Goal: Task Accomplishment & Management: Complete application form

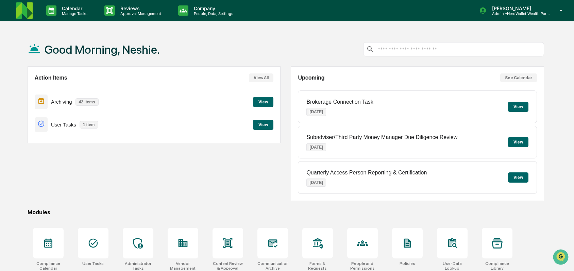
click at [265, 126] on button "View" at bounding box center [263, 125] width 20 height 10
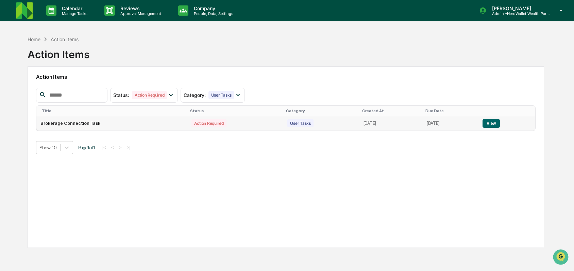
click at [500, 122] on button "View" at bounding box center [490, 123] width 17 height 9
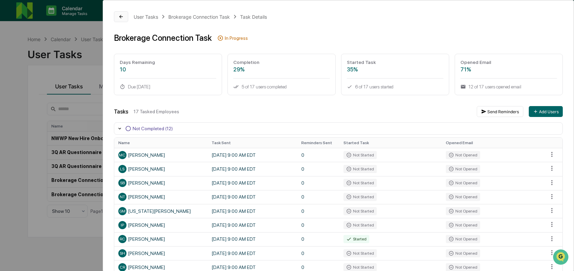
click at [116, 15] on button at bounding box center [121, 16] width 14 height 11
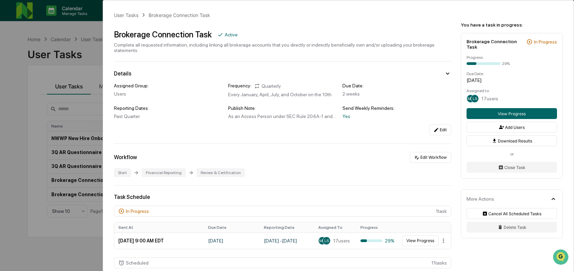
click at [19, 82] on div "User Tasks Brokerage Connection Task Brokerage Connection Task Active Complete …" at bounding box center [287, 135] width 574 height 271
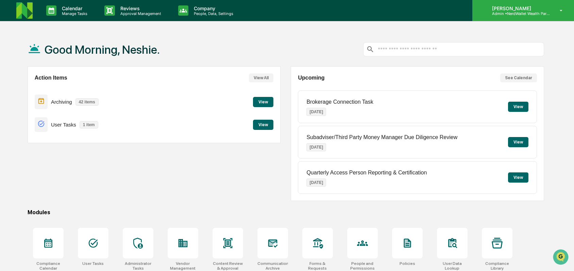
click at [531, 11] on p "Admin • NerdWallet Wealth Partners" at bounding box center [518, 13] width 63 height 5
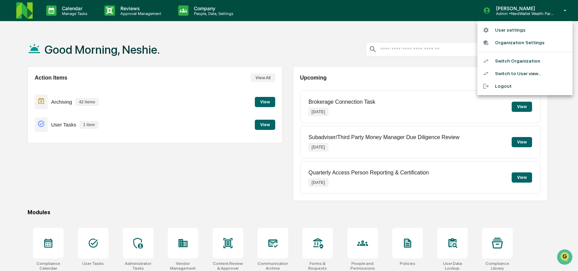
click at [524, 74] on li "Switch to User view..." at bounding box center [524, 73] width 95 height 13
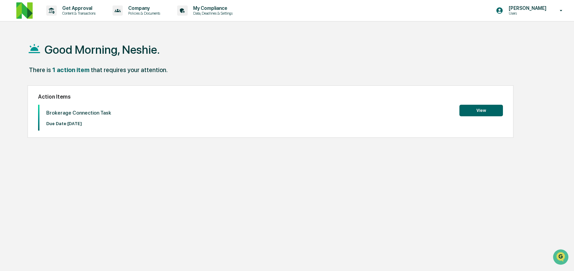
click at [482, 111] on button "View" at bounding box center [481, 111] width 44 height 12
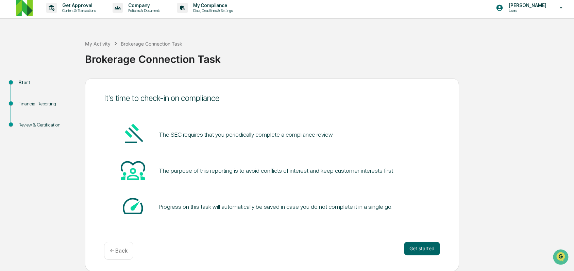
scroll to position [3, 0]
click at [420, 250] on button "Get started" at bounding box center [422, 248] width 36 height 14
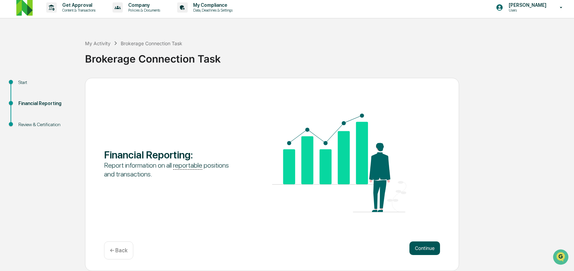
click at [420, 249] on button "Continue" at bounding box center [424, 248] width 31 height 14
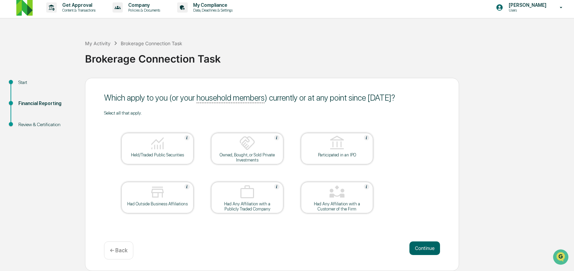
click at [160, 153] on div "Held/Traded Public Securities" at bounding box center [157, 154] width 61 height 5
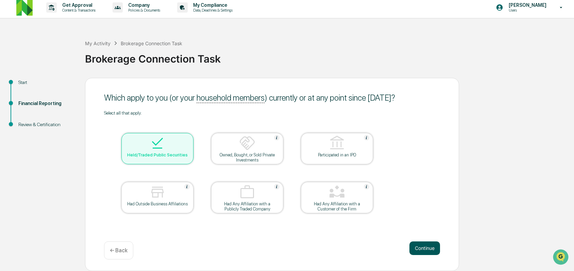
click at [427, 246] on button "Continue" at bounding box center [424, 248] width 31 height 14
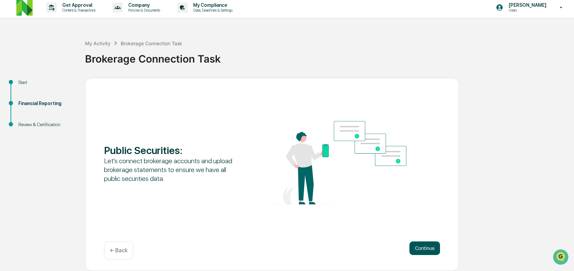
click at [427, 246] on button "Continue" at bounding box center [424, 248] width 31 height 14
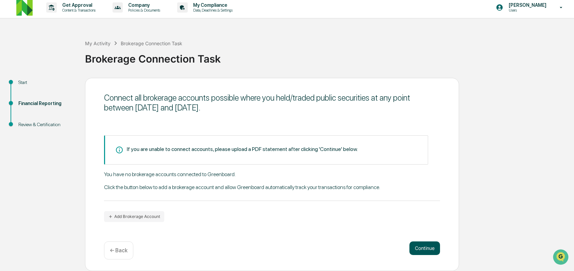
click at [426, 249] on button "Continue" at bounding box center [424, 248] width 31 height 14
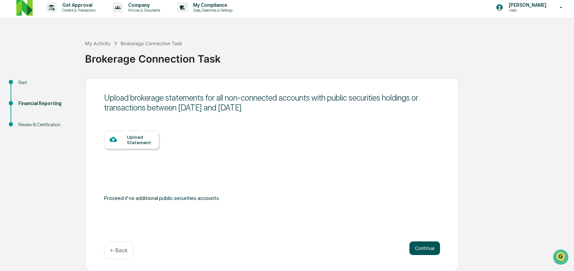
click at [426, 249] on button "Continue" at bounding box center [424, 248] width 31 height 14
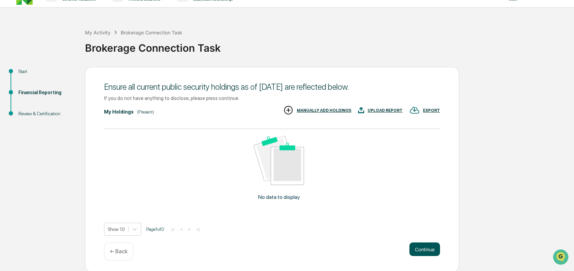
click at [428, 247] on button "Continue" at bounding box center [424, 249] width 31 height 14
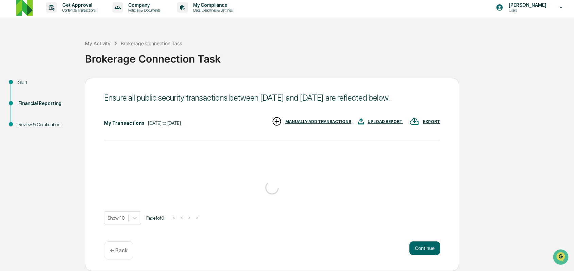
scroll to position [14, 0]
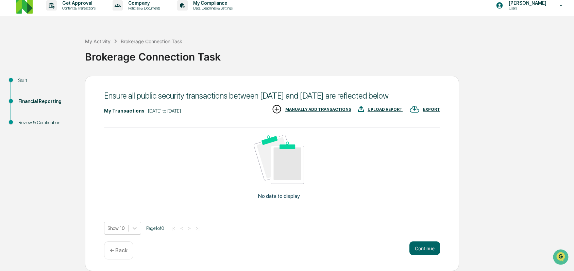
click at [427, 247] on button "Continue" at bounding box center [424, 248] width 31 height 14
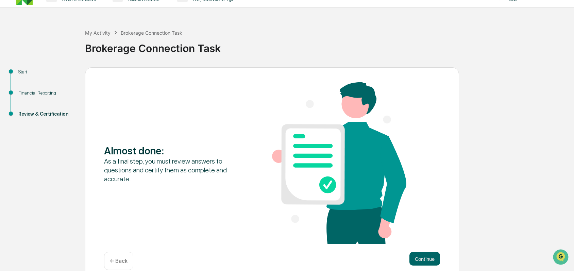
click at [122, 258] on p "← Back" at bounding box center [119, 261] width 18 height 6
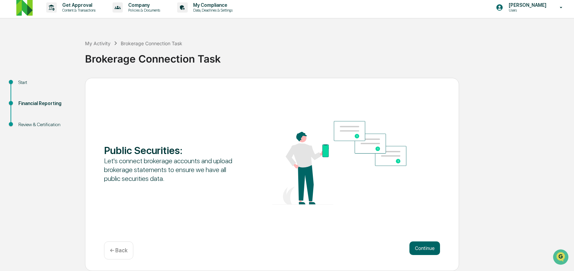
click at [123, 255] on div "← Back" at bounding box center [118, 250] width 29 height 18
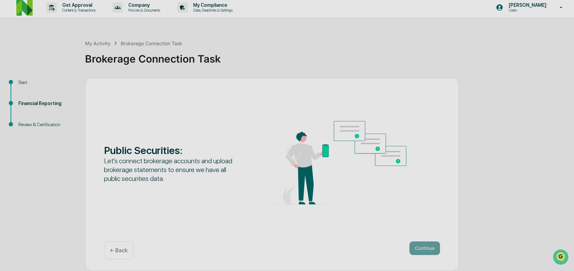
scroll to position [3, 0]
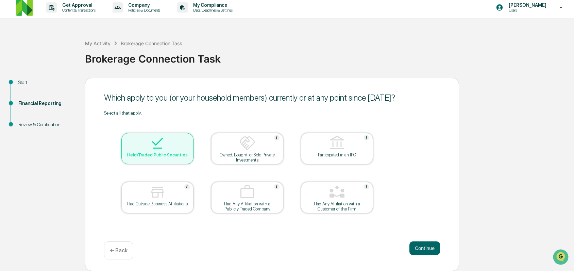
click at [165, 151] on div at bounding box center [157, 143] width 68 height 17
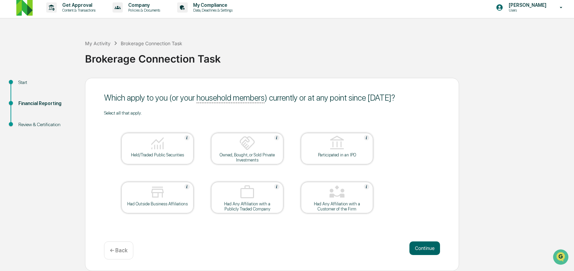
click at [177, 153] on div "Held/Traded Public Securities" at bounding box center [157, 154] width 61 height 5
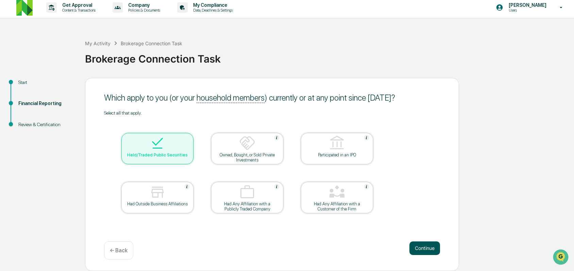
click at [433, 248] on button "Continue" at bounding box center [424, 248] width 31 height 14
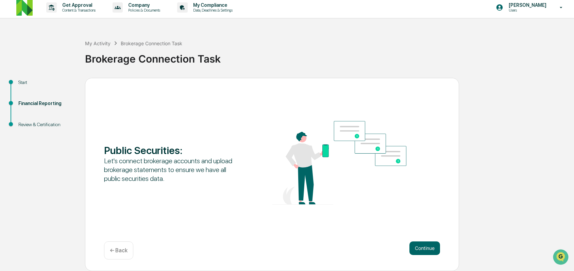
click at [433, 248] on button "Continue" at bounding box center [424, 248] width 31 height 14
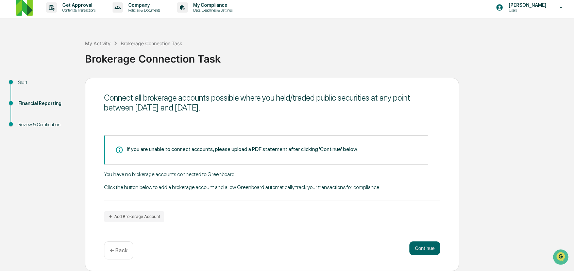
click at [433, 248] on button "Continue" at bounding box center [424, 248] width 31 height 14
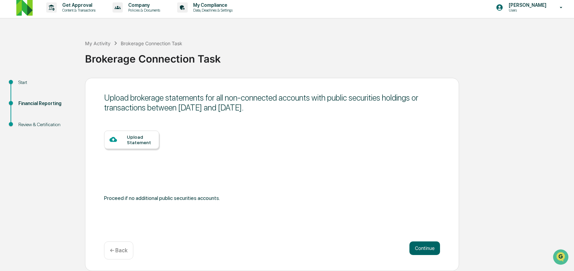
click at [433, 248] on button "Continue" at bounding box center [424, 248] width 31 height 14
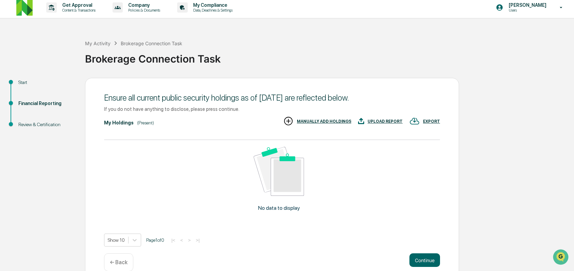
click at [433, 248] on div "Ensure all current public security holdings as of [DATE] are reflected below. I…" at bounding box center [272, 180] width 374 height 205
click at [430, 258] on button "Continue" at bounding box center [424, 260] width 31 height 14
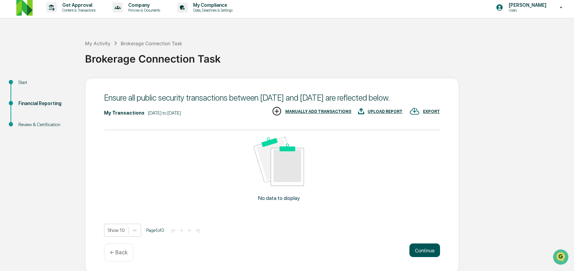
click at [431, 257] on button "Continue" at bounding box center [424, 250] width 31 height 14
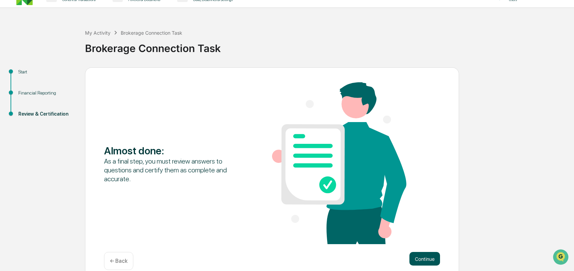
scroll to position [23, 0]
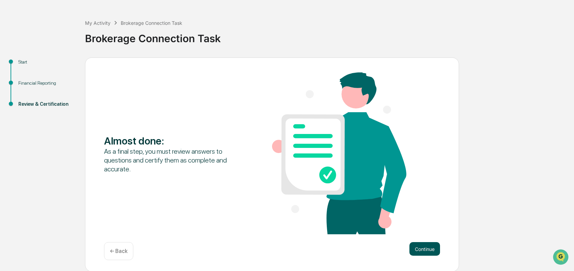
click at [428, 249] on button "Continue" at bounding box center [424, 249] width 31 height 14
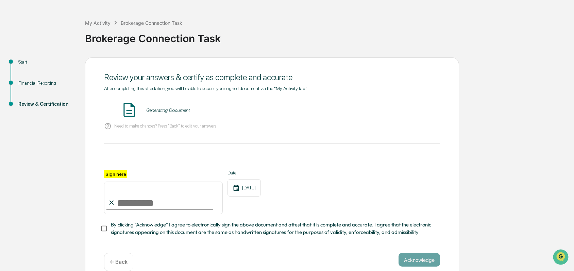
click at [152, 201] on input "Sign here" at bounding box center [163, 198] width 119 height 33
type input "**********"
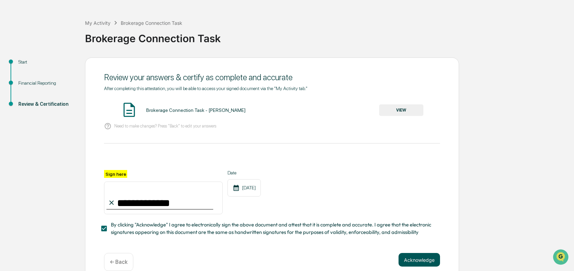
click at [419, 260] on button "Acknowledge" at bounding box center [418, 260] width 41 height 14
click at [406, 108] on button "VIEW" at bounding box center [401, 110] width 44 height 12
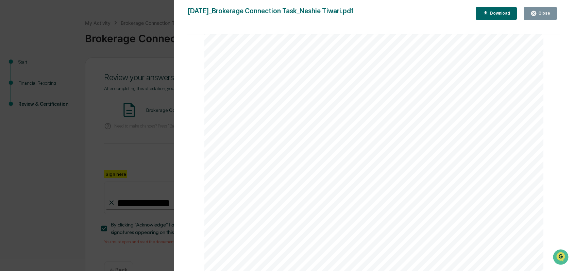
scroll to position [1263, 0]
click at [536, 14] on icon "button" at bounding box center [533, 13] width 6 height 6
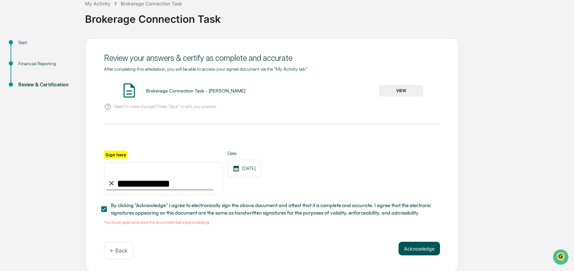
click at [425, 245] on button "Acknowledge" at bounding box center [418, 249] width 41 height 14
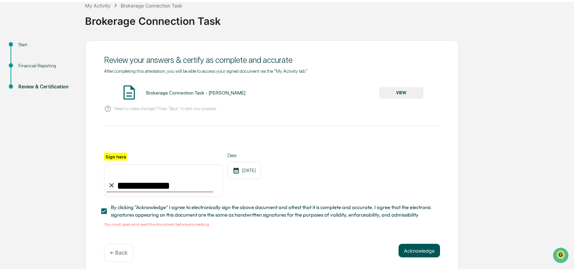
scroll to position [3, 0]
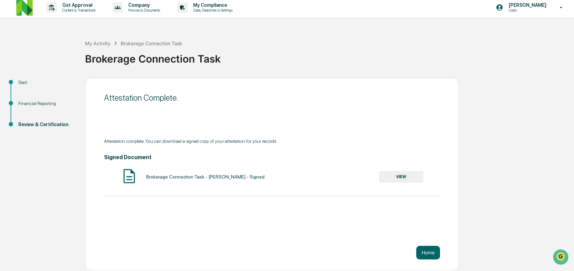
click at [19, 10] on img at bounding box center [24, 7] width 16 height 16
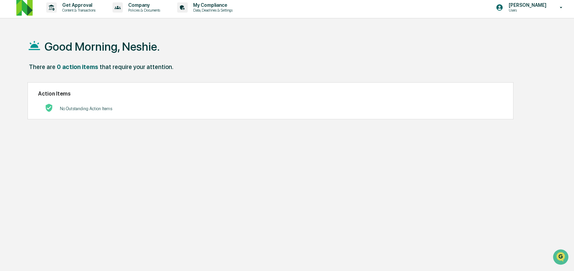
click at [525, 8] on p "Users" at bounding box center [526, 10] width 47 height 5
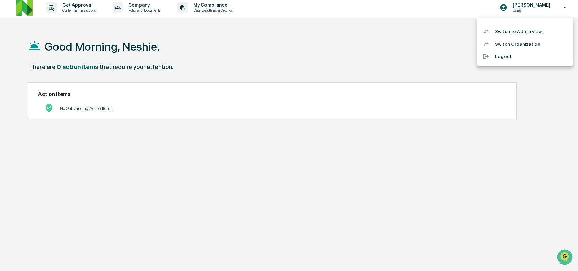
click at [527, 43] on li "Switch Organization" at bounding box center [524, 44] width 95 height 13
